Goal: Task Accomplishment & Management: Use online tool/utility

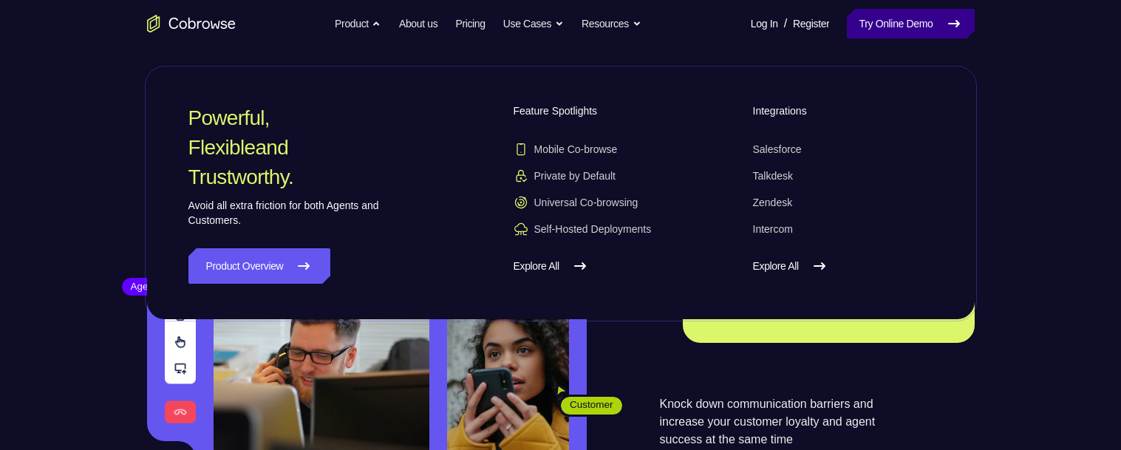
click at [898, 26] on link "Try Online Demo" at bounding box center [910, 24] width 127 height 30
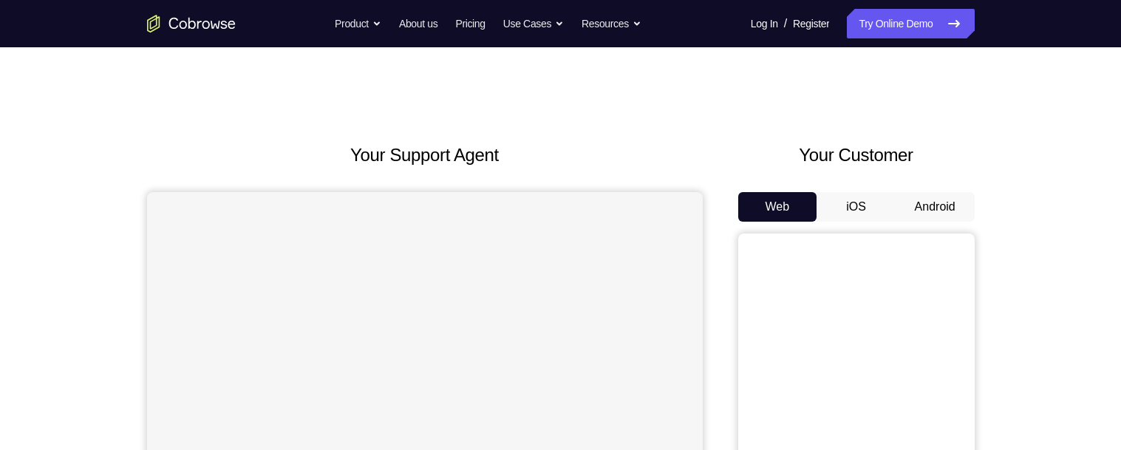
scroll to position [135, 0]
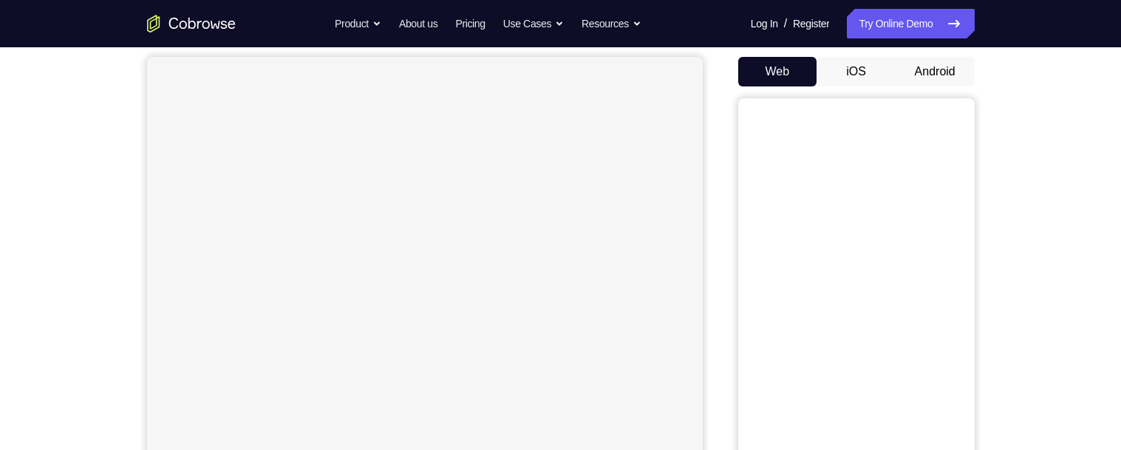
click at [939, 64] on button "Android" at bounding box center [935, 72] width 79 height 30
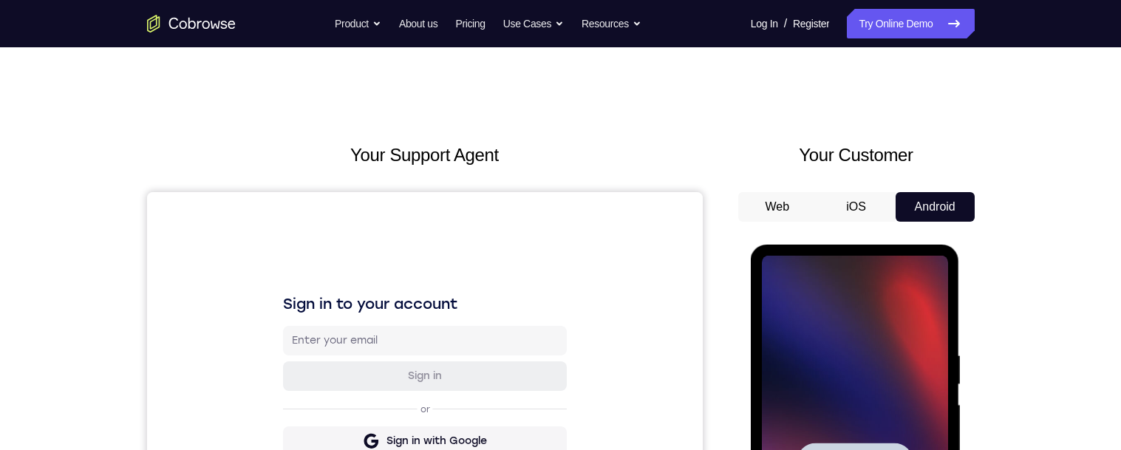
scroll to position [279, 0]
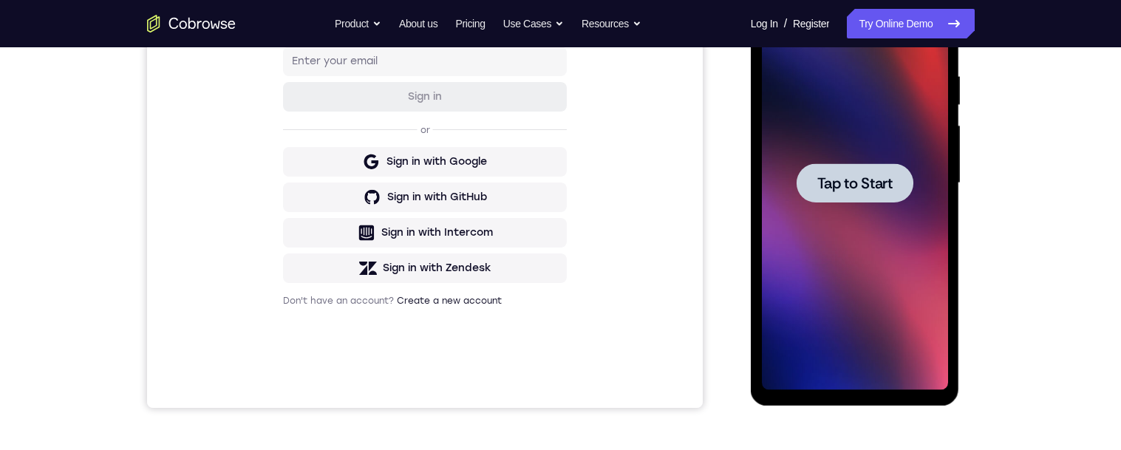
click at [856, 200] on div at bounding box center [855, 182] width 117 height 39
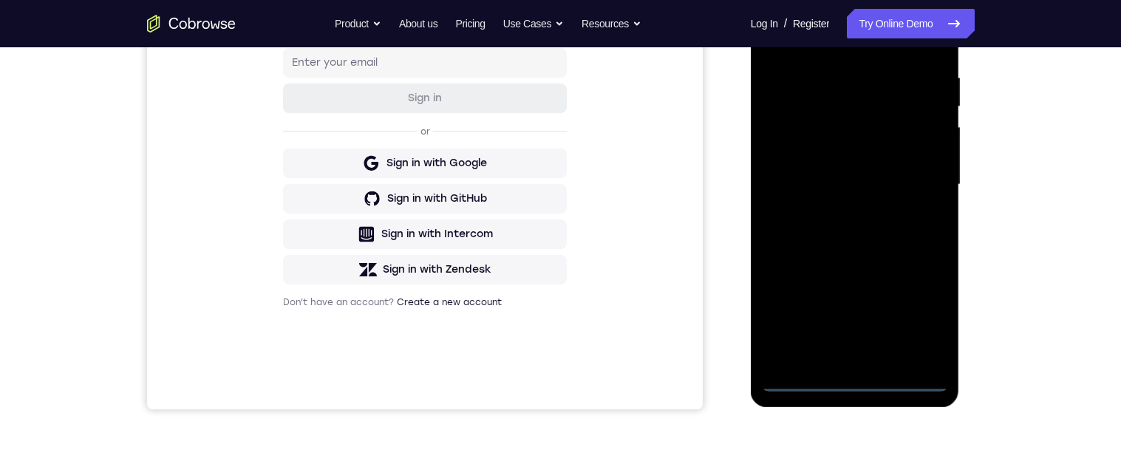
click at [856, 375] on div at bounding box center [855, 185] width 186 height 414
click at [854, 426] on div "Your Support Agent Your Customer Web iOS Android Next Steps We’d be happy to gi…" at bounding box center [561, 256] width 946 height 975
click at [856, 420] on div "Your Support Agent Your Customer Web iOS Android Next Steps We’d be happy to gi…" at bounding box center [561, 256] width 946 height 975
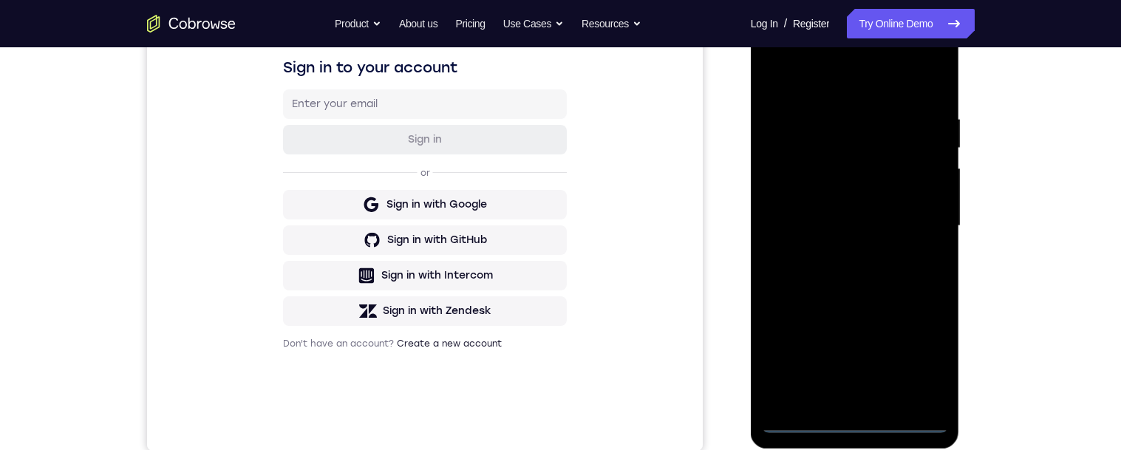
click at [859, 429] on div at bounding box center [855, 226] width 186 height 414
click at [930, 359] on div at bounding box center [855, 226] width 186 height 414
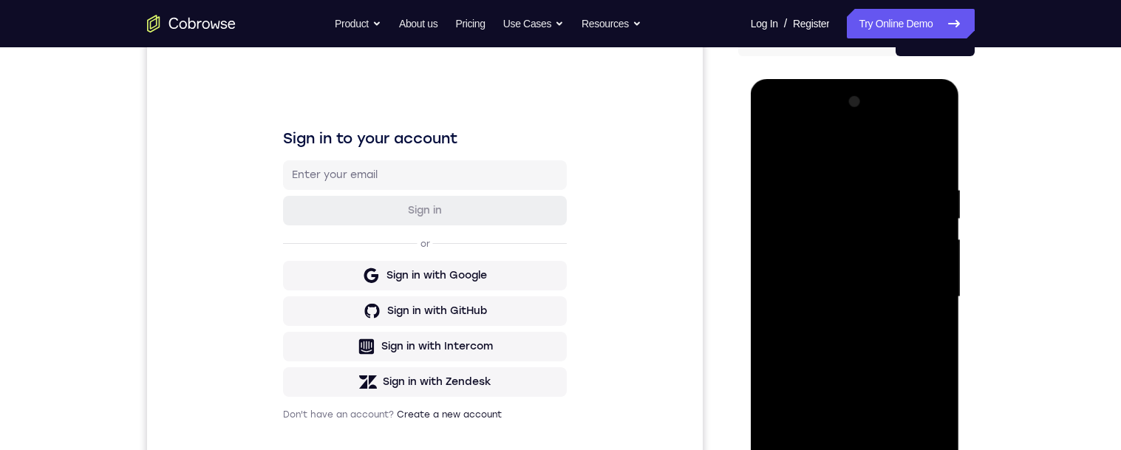
click at [845, 156] on div at bounding box center [855, 297] width 186 height 414
click at [826, 147] on div at bounding box center [855, 297] width 186 height 414
click at [807, 150] on div at bounding box center [855, 297] width 186 height 414
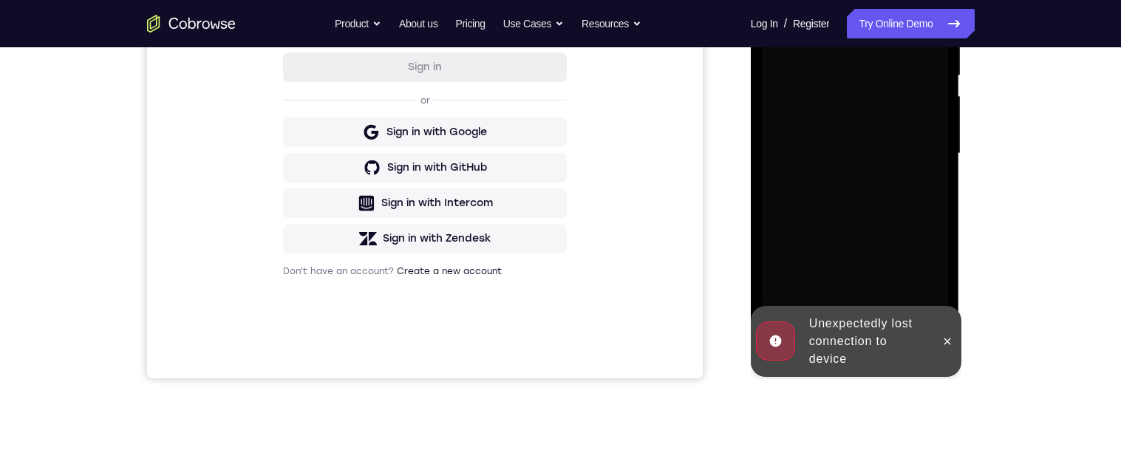
scroll to position [250, 0]
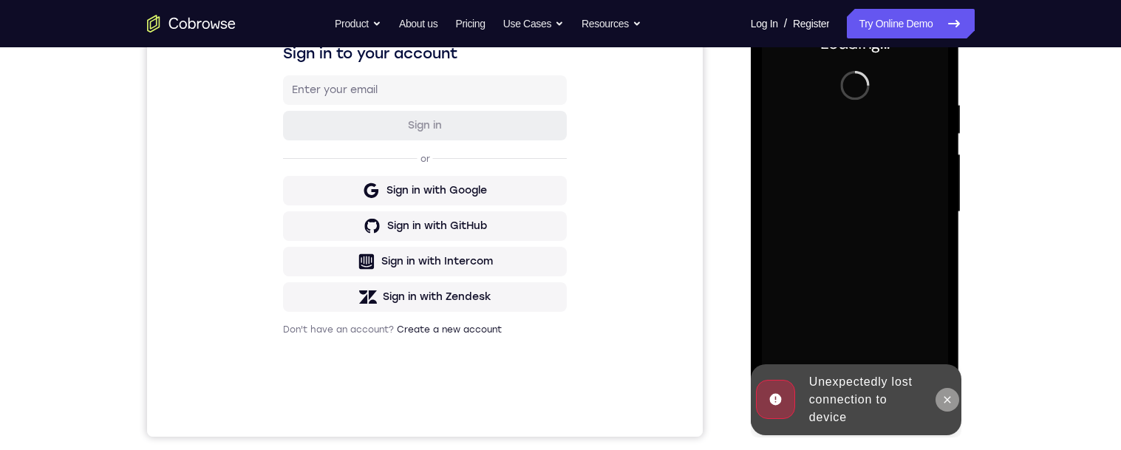
click at [941, 405] on icon at bounding box center [947, 400] width 12 height 12
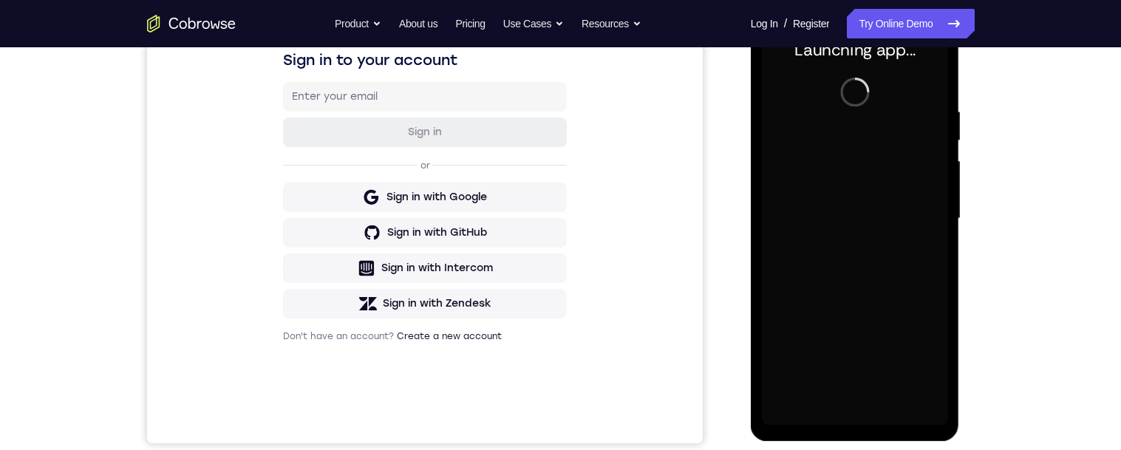
scroll to position [247, 0]
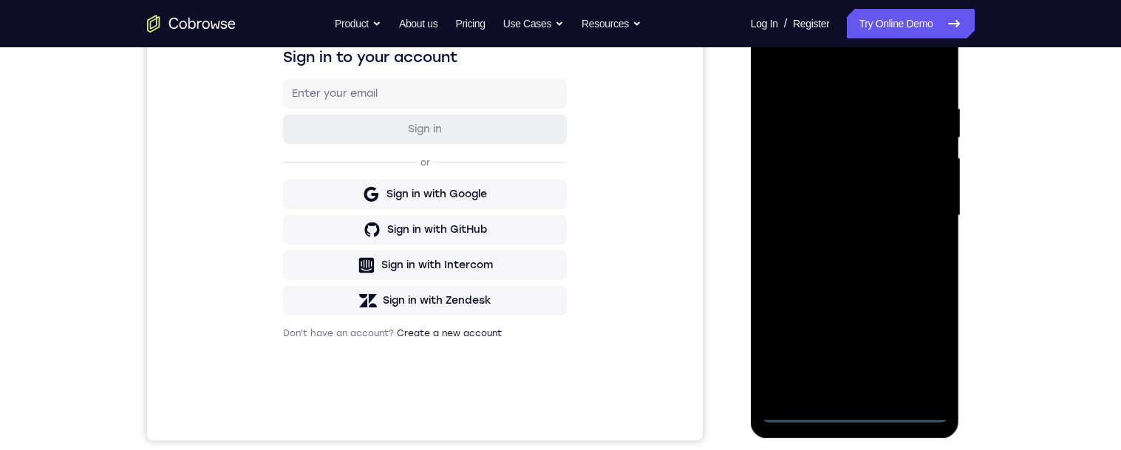
click at [862, 409] on div at bounding box center [855, 216] width 186 height 414
click at [855, 415] on div at bounding box center [855, 216] width 186 height 414
click at [924, 347] on div at bounding box center [855, 216] width 186 height 414
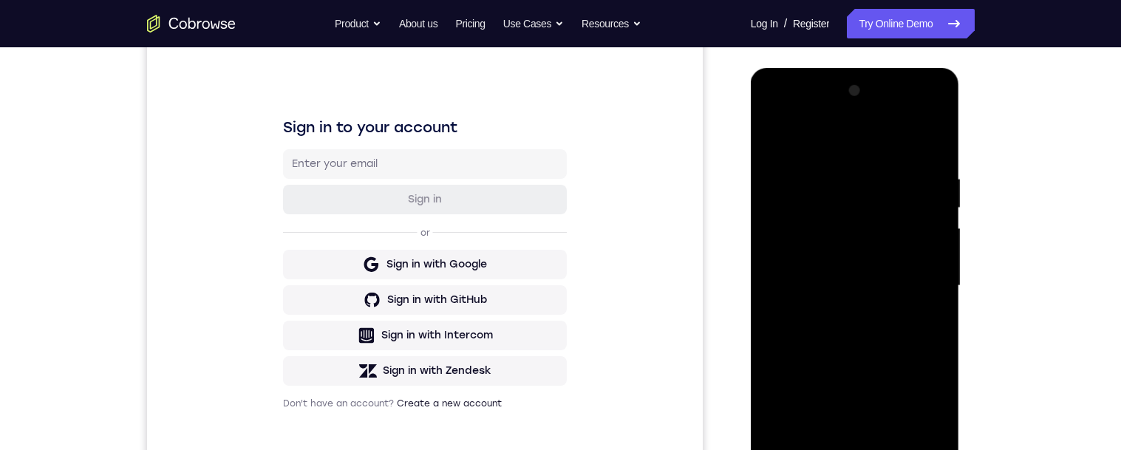
scroll to position [168, 0]
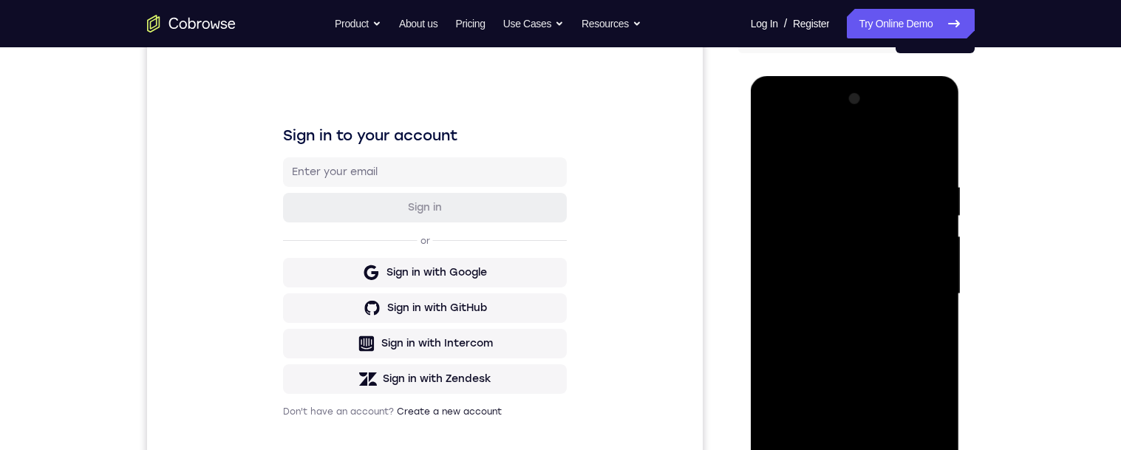
click at [853, 151] on div at bounding box center [855, 294] width 186 height 414
click at [856, 207] on div at bounding box center [855, 294] width 186 height 414
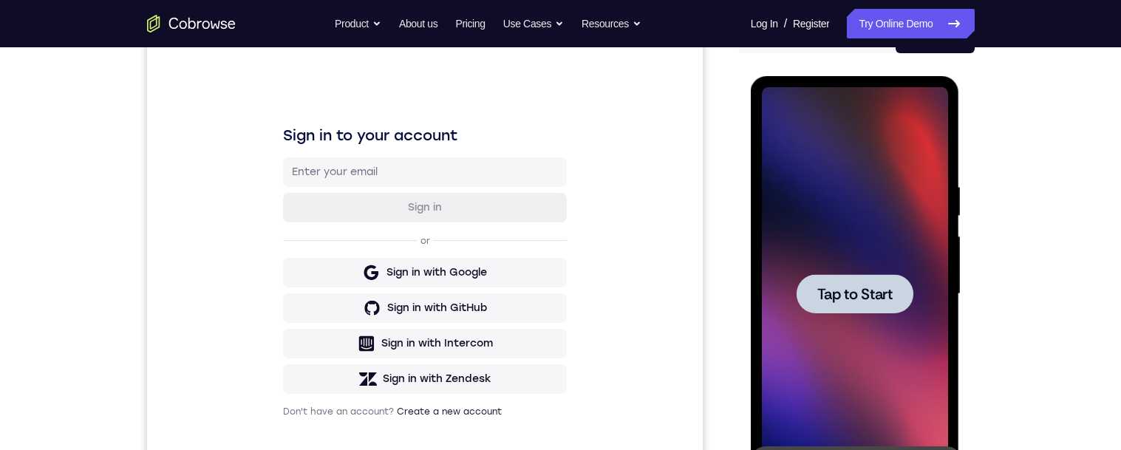
click at [864, 309] on div at bounding box center [855, 293] width 117 height 39
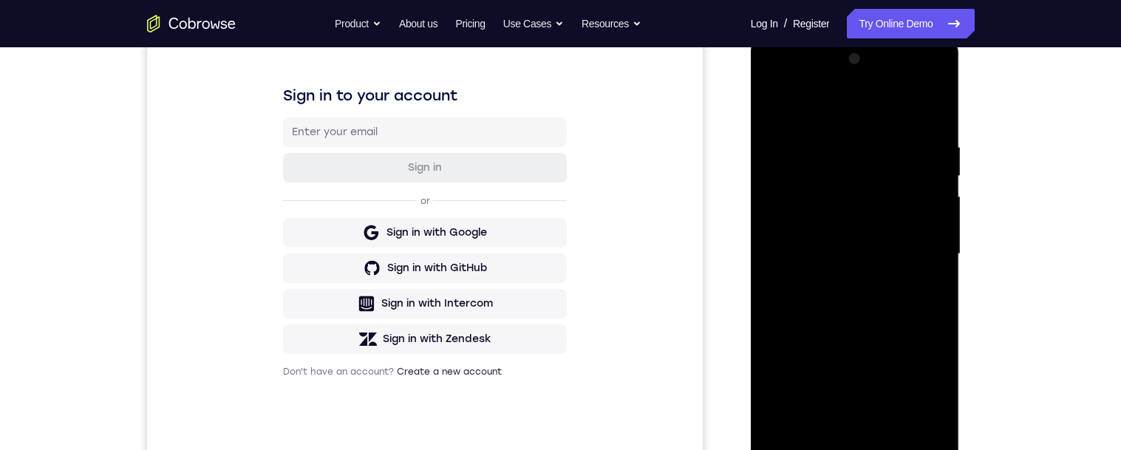
scroll to position [255, 0]
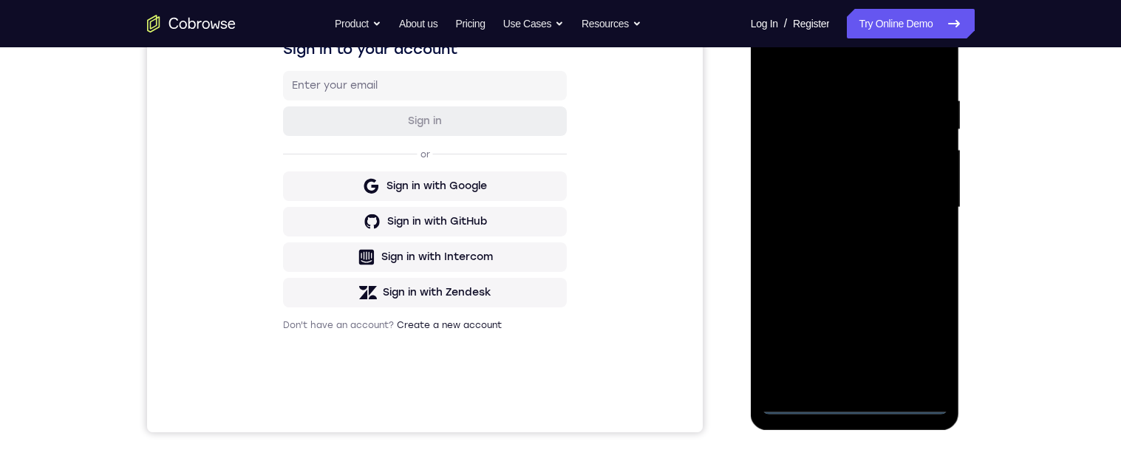
click at [856, 406] on div at bounding box center [855, 208] width 186 height 414
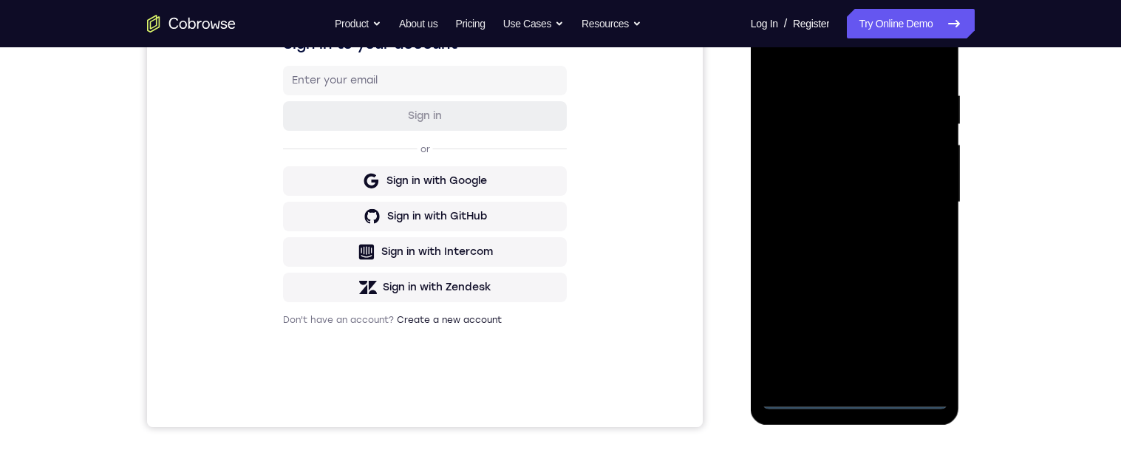
click at [856, 405] on div at bounding box center [855, 203] width 186 height 414
click at [858, 403] on div at bounding box center [855, 203] width 186 height 414
click at [865, 400] on div at bounding box center [855, 203] width 186 height 414
click at [867, 393] on div at bounding box center [855, 203] width 186 height 414
click at [865, 395] on div at bounding box center [855, 203] width 186 height 414
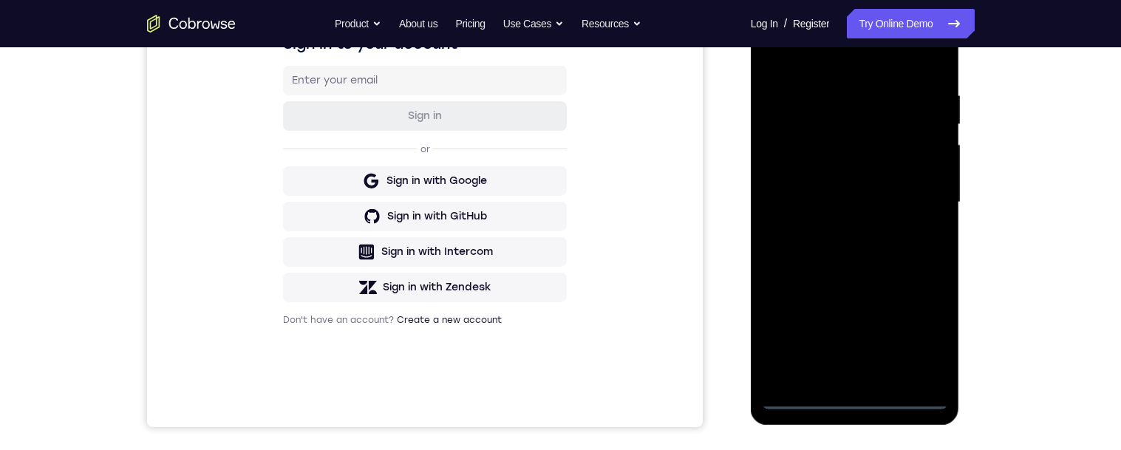
click at [862, 395] on div at bounding box center [855, 203] width 186 height 414
click at [860, 397] on div at bounding box center [855, 203] width 186 height 414
click at [856, 400] on div at bounding box center [855, 203] width 186 height 414
click at [855, 403] on div at bounding box center [855, 203] width 186 height 414
click at [918, 335] on div at bounding box center [855, 203] width 186 height 414
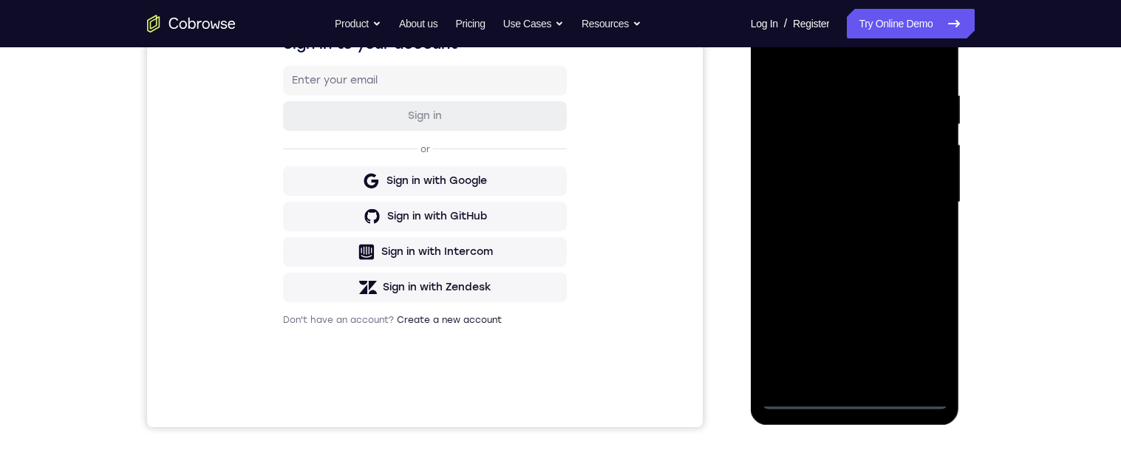
scroll to position [159, 0]
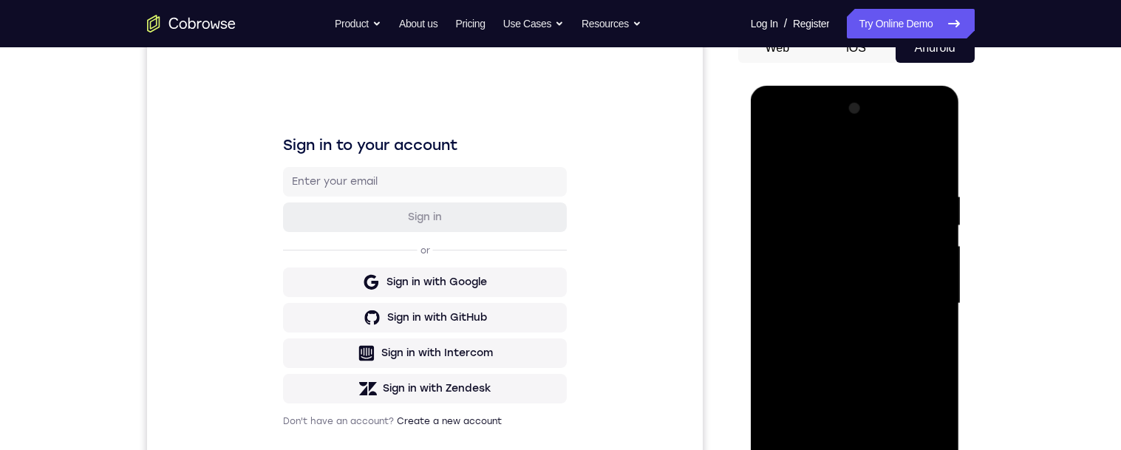
click at [811, 153] on div at bounding box center [855, 304] width 186 height 414
click at [810, 148] on div at bounding box center [855, 304] width 186 height 414
click at [833, 225] on div at bounding box center [855, 304] width 186 height 414
click at [834, 216] on div at bounding box center [855, 304] width 186 height 414
click at [828, 218] on div at bounding box center [855, 304] width 186 height 414
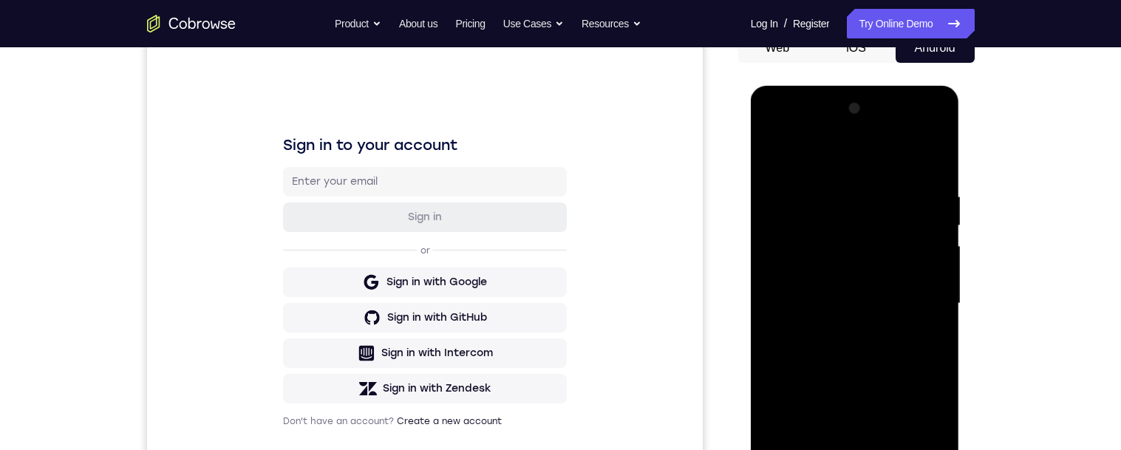
click at [827, 223] on div at bounding box center [855, 304] width 186 height 414
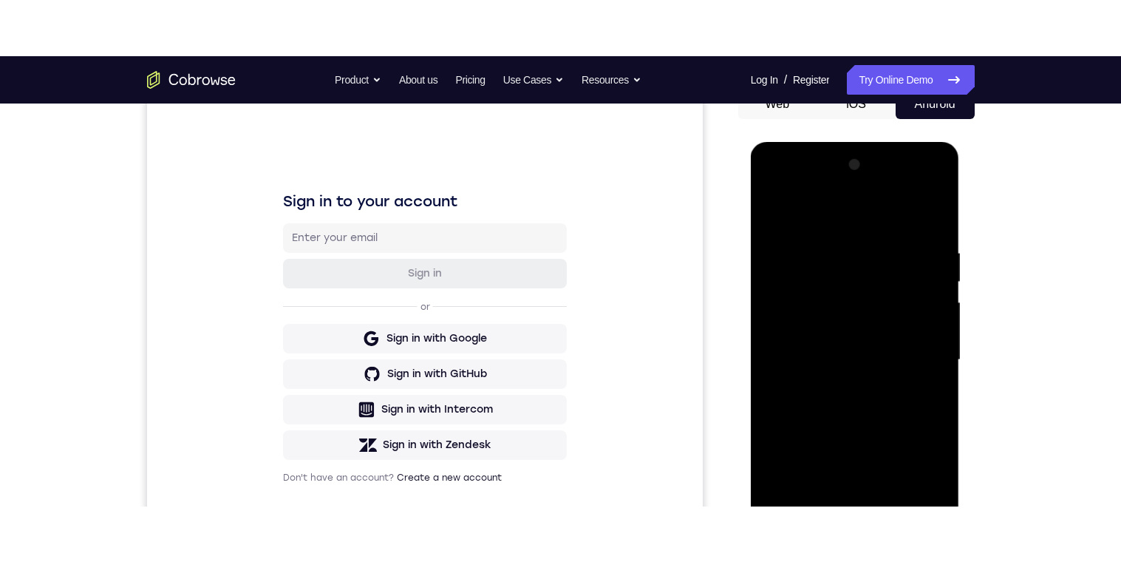
click at [852, 335] on div at bounding box center [855, 359] width 186 height 414
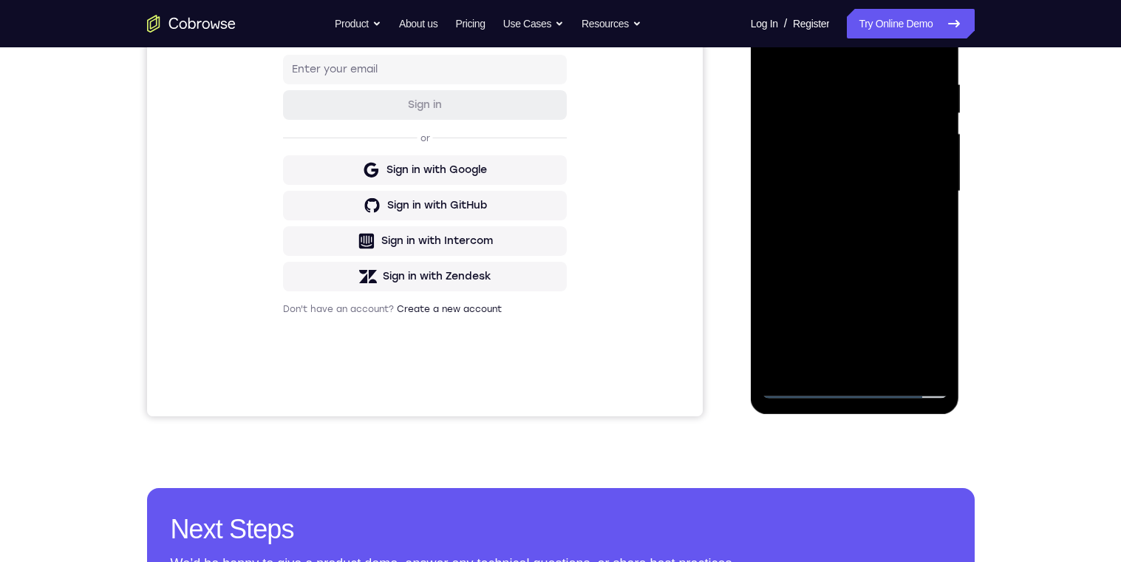
scroll to position [262, 0]
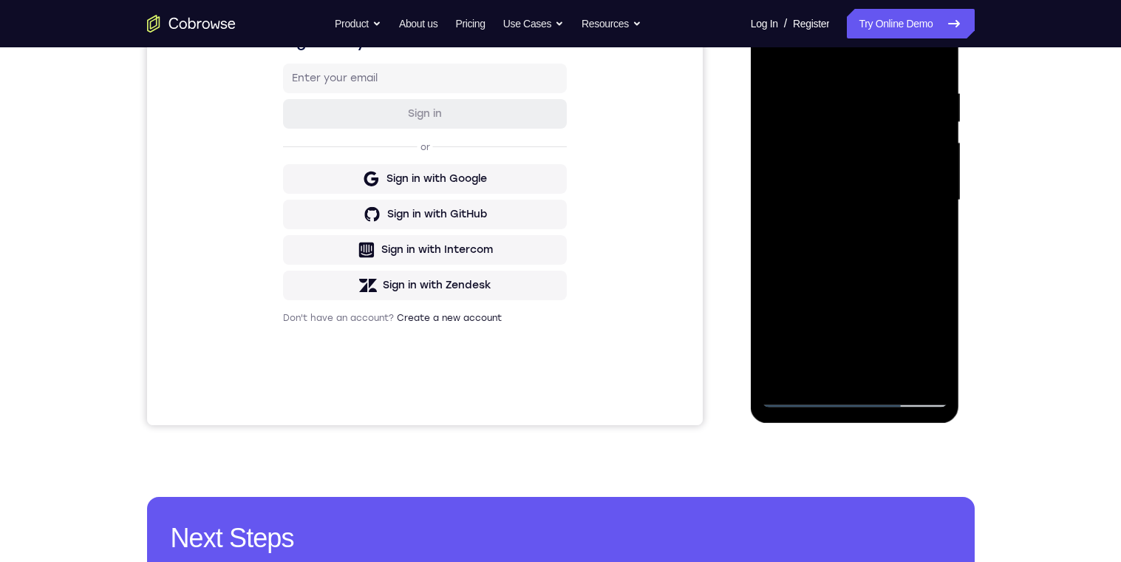
click at [867, 342] on div at bounding box center [855, 200] width 186 height 414
click at [867, 304] on div at bounding box center [855, 200] width 186 height 414
click at [805, 399] on div at bounding box center [855, 200] width 186 height 414
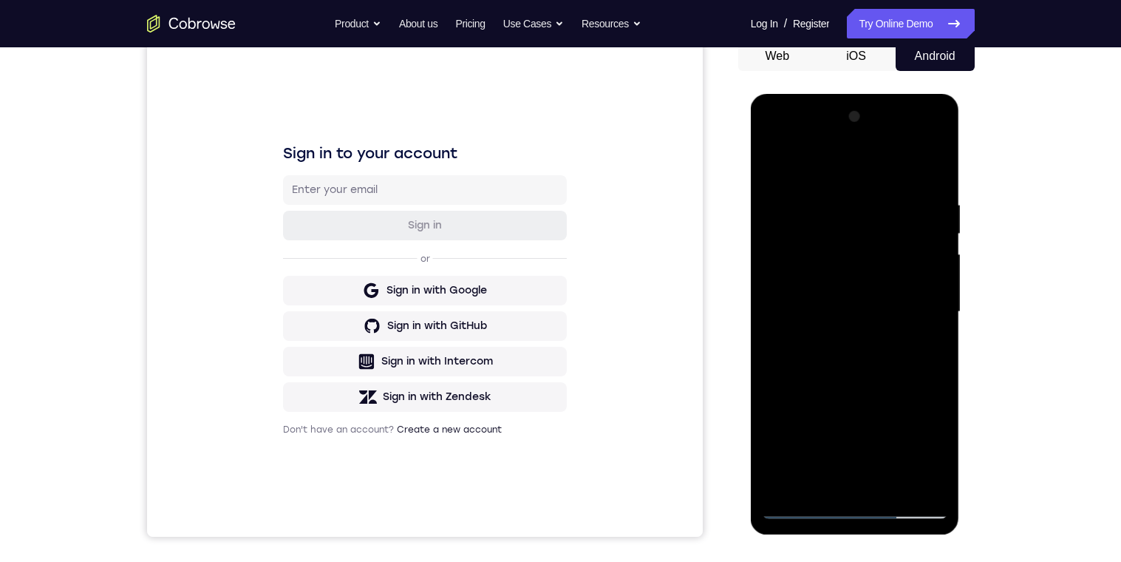
scroll to position [152, 0]
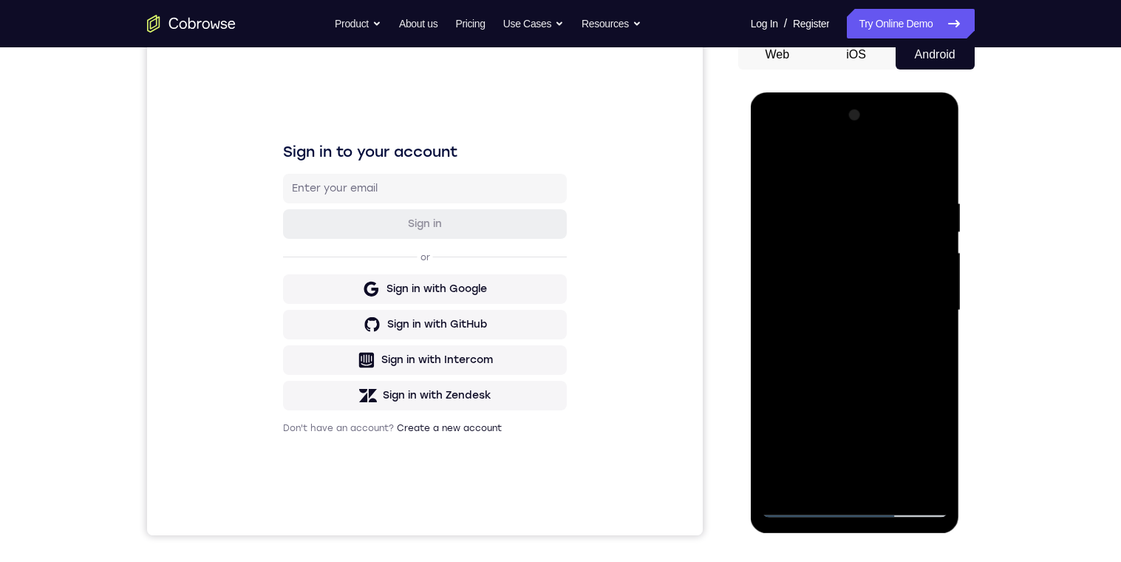
click at [938, 154] on div at bounding box center [855, 310] width 186 height 414
click at [936, 162] on div at bounding box center [855, 310] width 186 height 414
click at [932, 157] on div at bounding box center [855, 310] width 186 height 414
click at [933, 156] on div at bounding box center [855, 310] width 186 height 414
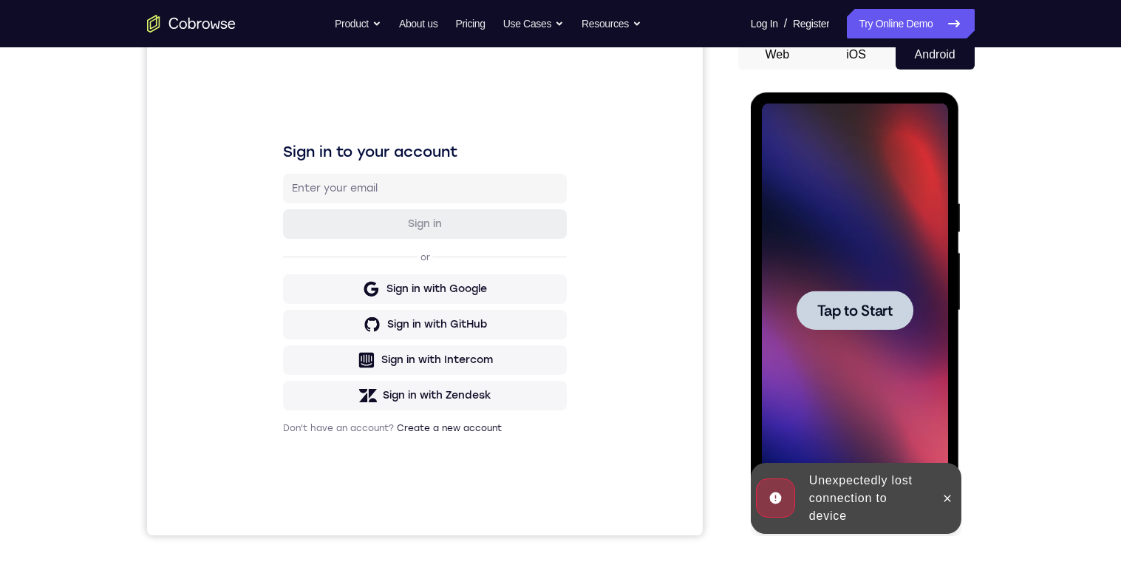
click at [850, 296] on div at bounding box center [855, 309] width 117 height 39
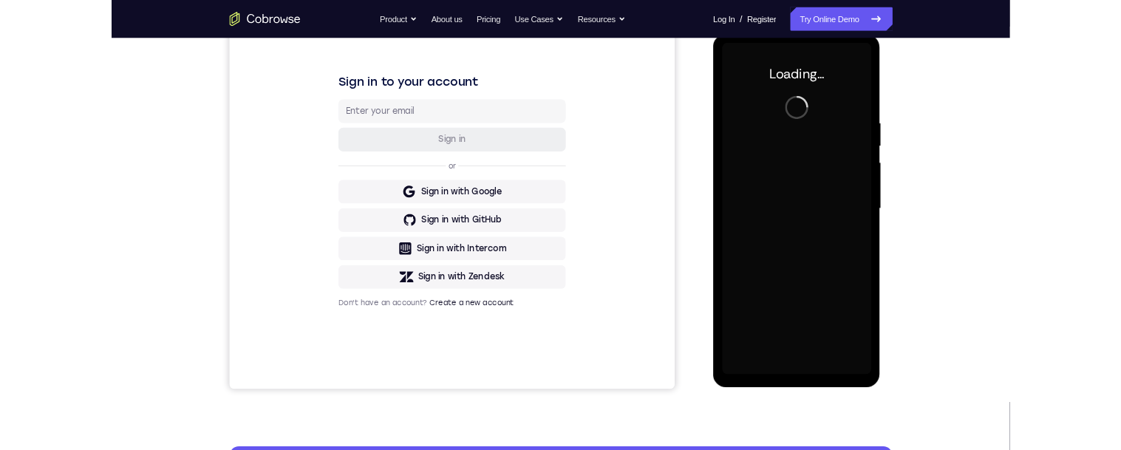
scroll to position [242, 0]
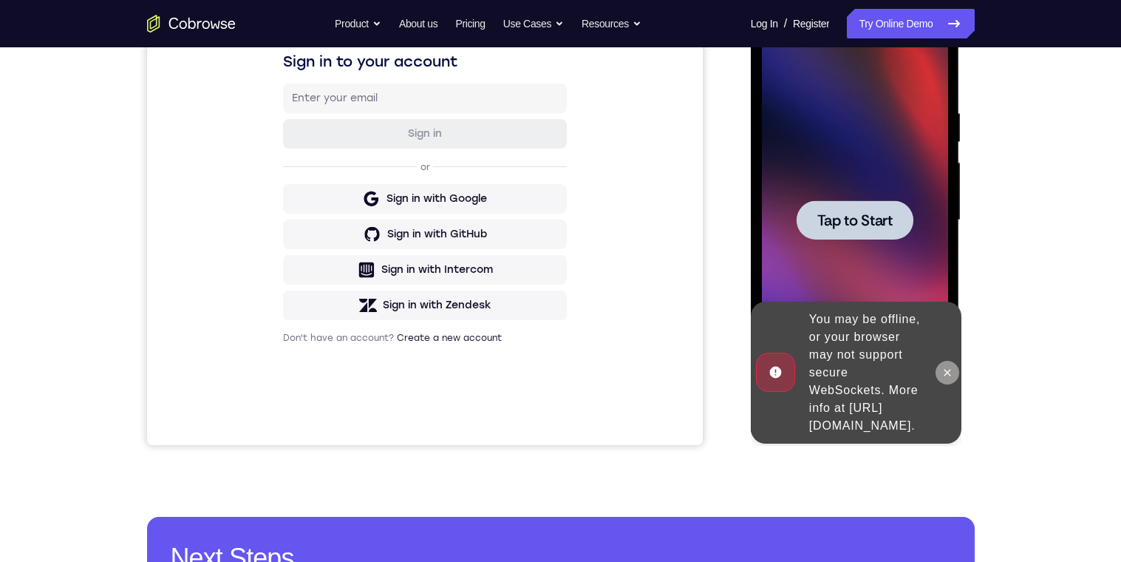
click at [950, 369] on button at bounding box center [947, 373] width 24 height 24
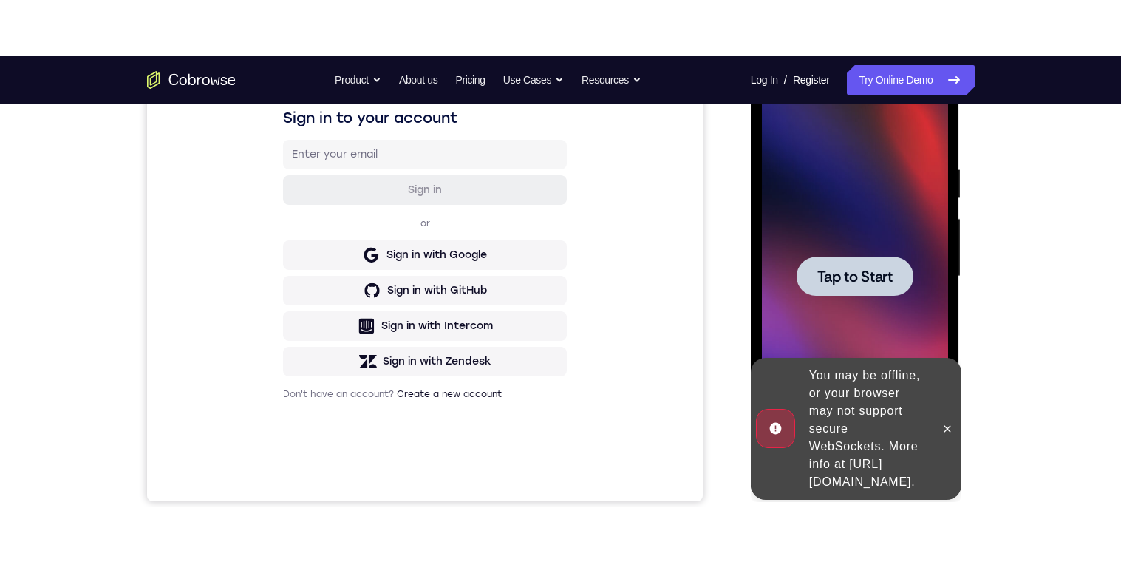
click at [863, 276] on span "Tap to Start" at bounding box center [854, 275] width 75 height 15
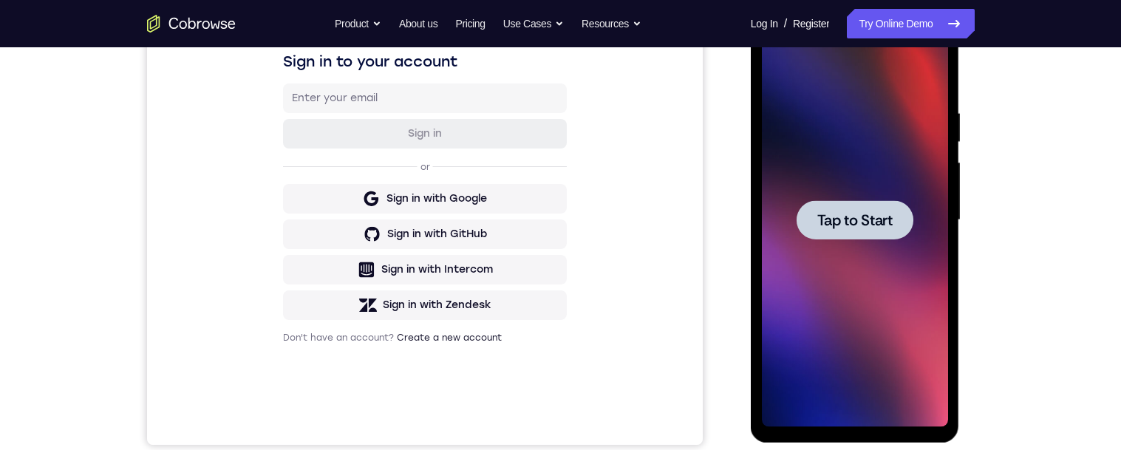
click at [848, 204] on div at bounding box center [855, 219] width 117 height 39
click at [849, 225] on span "Tap to Start" at bounding box center [854, 220] width 75 height 15
click at [855, 219] on span "Tap to Start" at bounding box center [854, 220] width 75 height 15
click at [870, 213] on span "Tap to Start" at bounding box center [854, 220] width 75 height 15
click at [845, 235] on div at bounding box center [855, 219] width 117 height 39
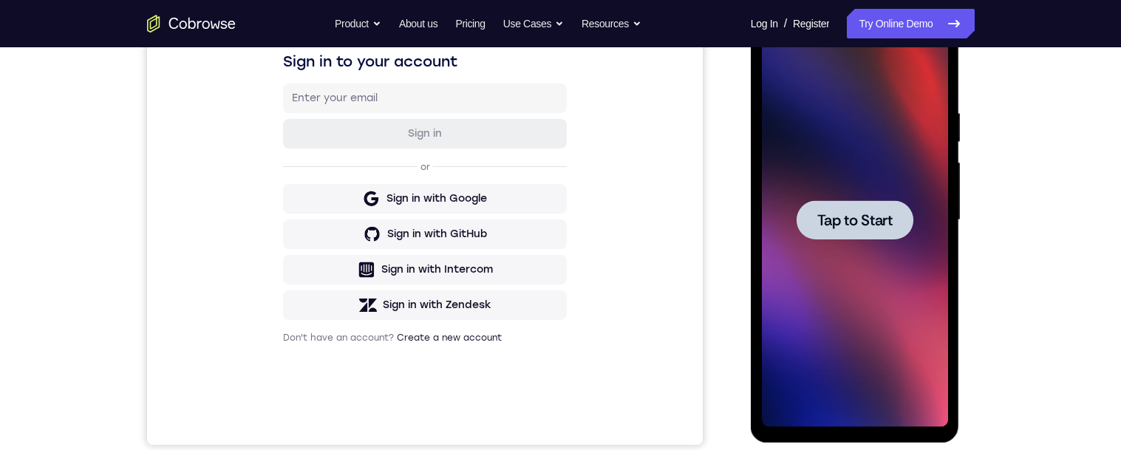
click at [862, 213] on span "Tap to Start" at bounding box center [854, 220] width 75 height 15
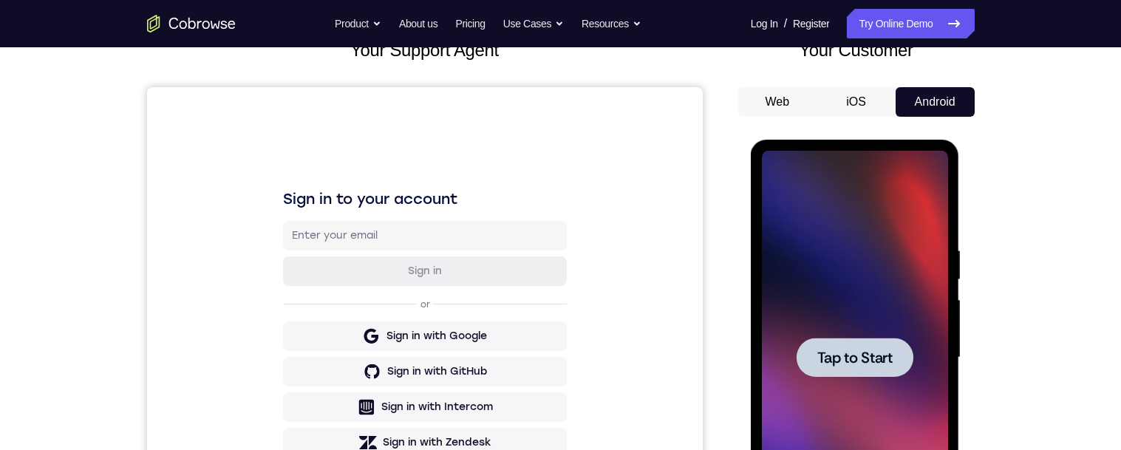
scroll to position [162, 0]
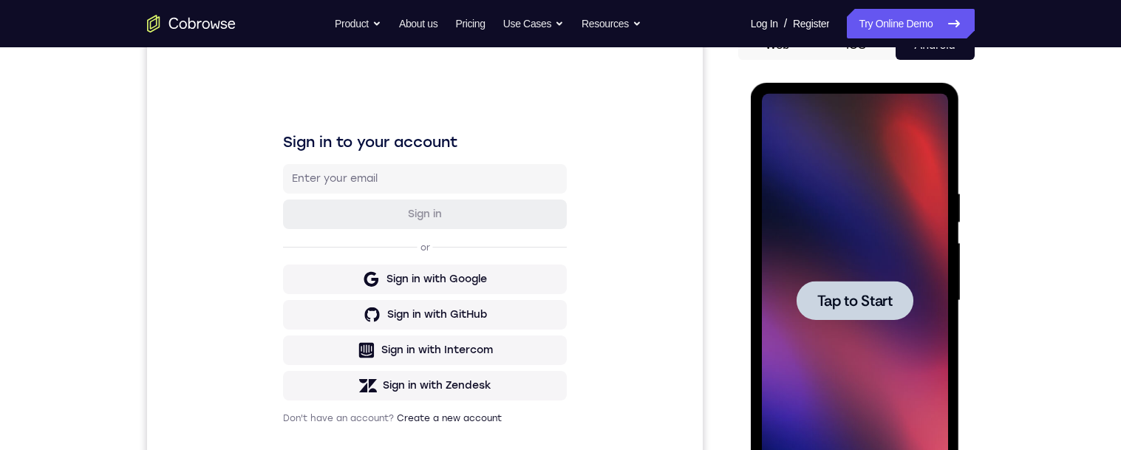
click at [863, 285] on div at bounding box center [855, 300] width 117 height 39
click at [849, 296] on span "Tap to Start" at bounding box center [854, 300] width 75 height 15
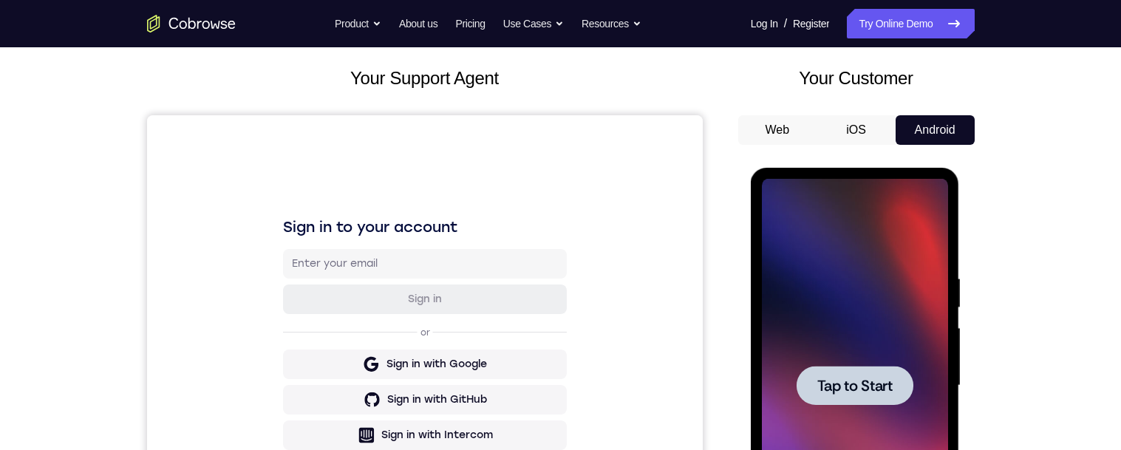
click at [856, 130] on button "iOS" at bounding box center [855, 130] width 79 height 30
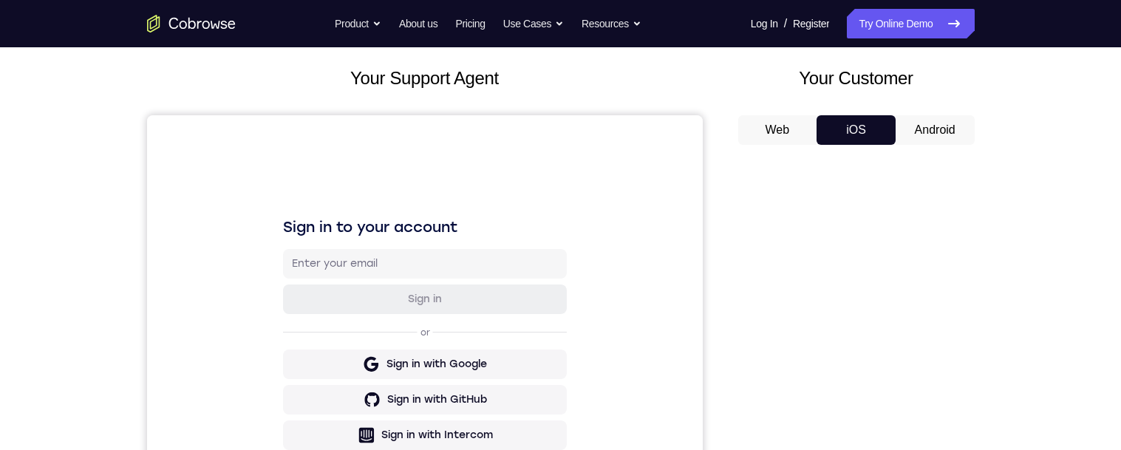
click at [925, 130] on button "Android" at bounding box center [935, 130] width 79 height 30
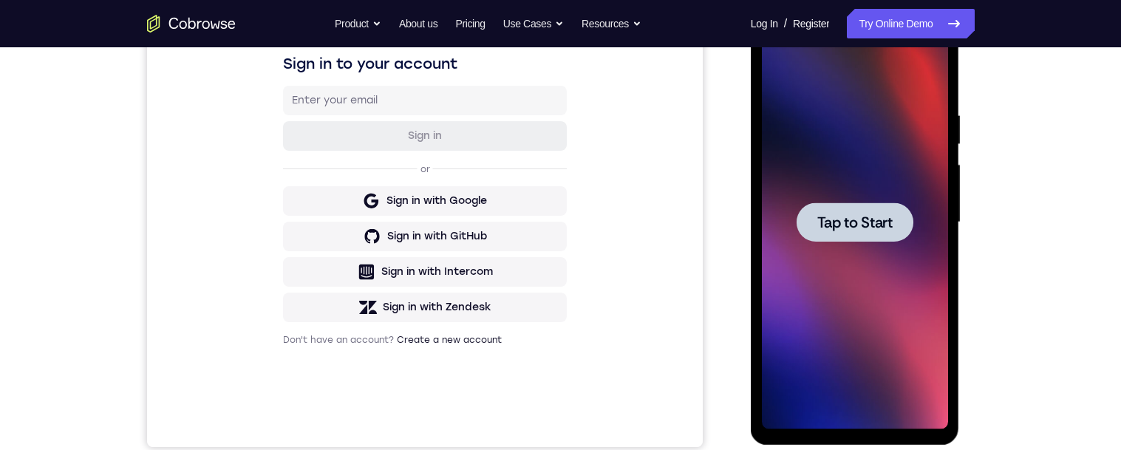
click at [874, 219] on span "Tap to Start" at bounding box center [854, 222] width 75 height 15
click at [867, 216] on span "Tap to Start" at bounding box center [854, 221] width 75 height 15
click at [863, 236] on div at bounding box center [855, 220] width 117 height 39
click at [867, 220] on span "Tap to Start" at bounding box center [854, 221] width 75 height 15
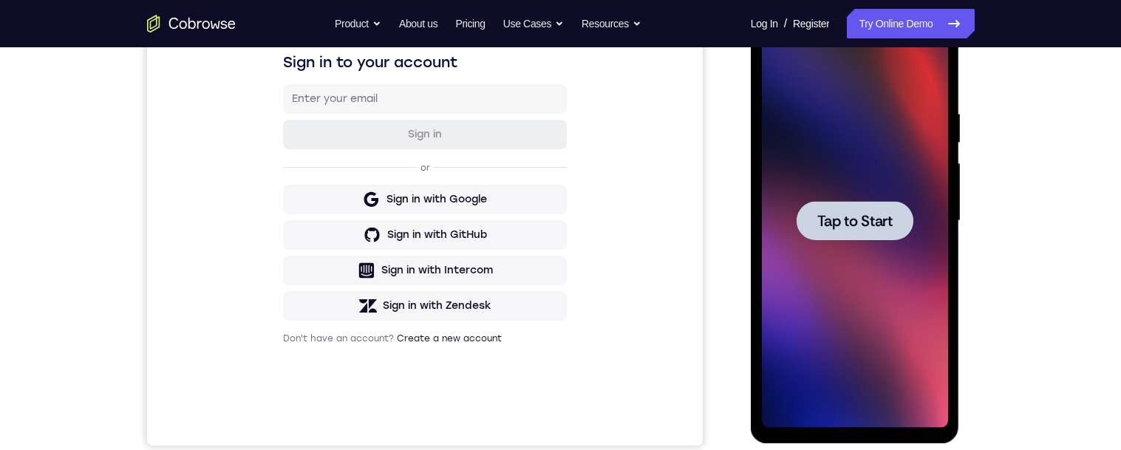
click at [874, 228] on span "Tap to Start" at bounding box center [854, 221] width 75 height 15
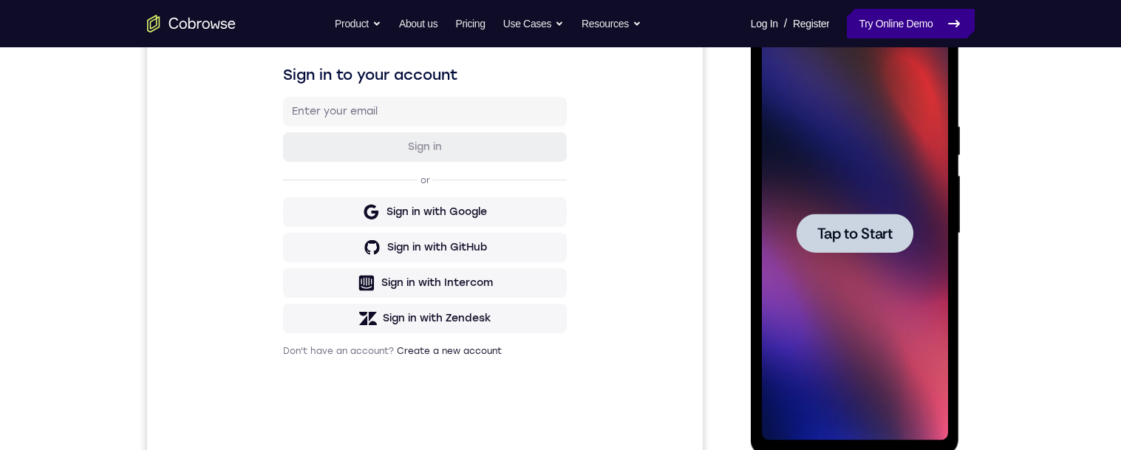
click at [927, 27] on link "Try Online Demo" at bounding box center [910, 24] width 127 height 30
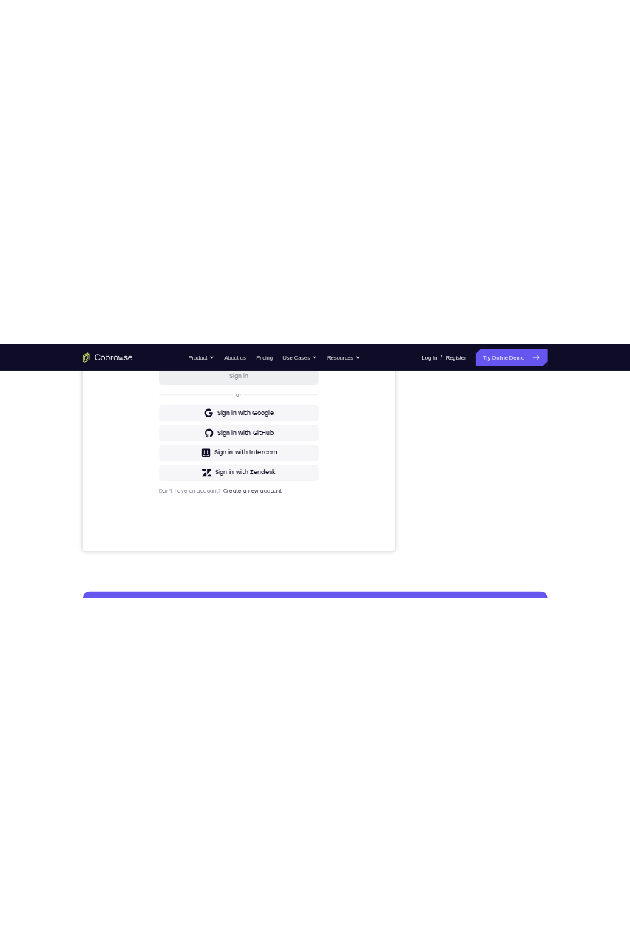
scroll to position [245, 0]
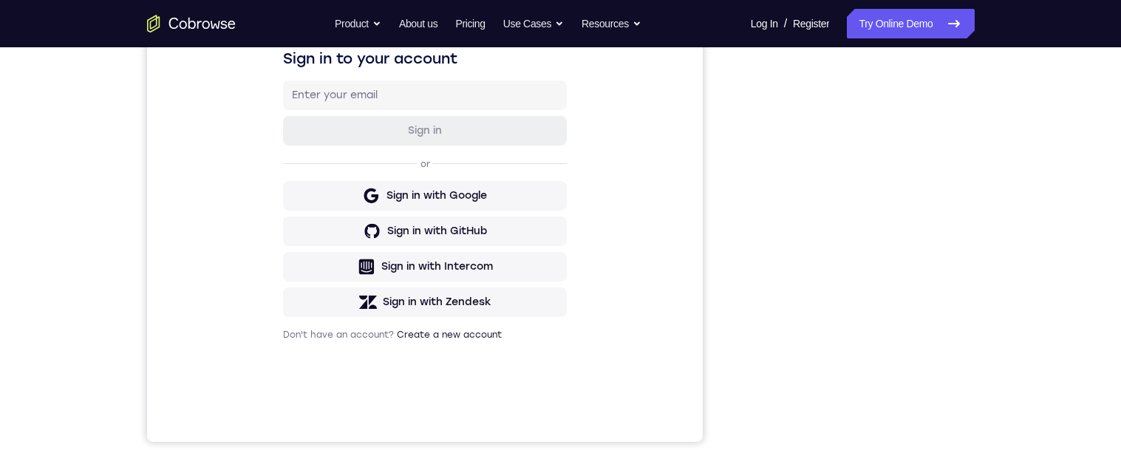
click at [23, 446] on div "Your Support Agent Your Customer Web iOS Android Next Steps We’d be happy to gi…" at bounding box center [560, 289] width 1121 height 975
click at [1046, 327] on div "Your Support Agent Your Customer Web iOS Android Next Steps We’d be happy to gi…" at bounding box center [560, 289] width 1121 height 975
click at [640, 290] on div "Sign in to your account Sign in or Sign in with Google Sign in with GitHub Sign…" at bounding box center [424, 194] width 556 height 495
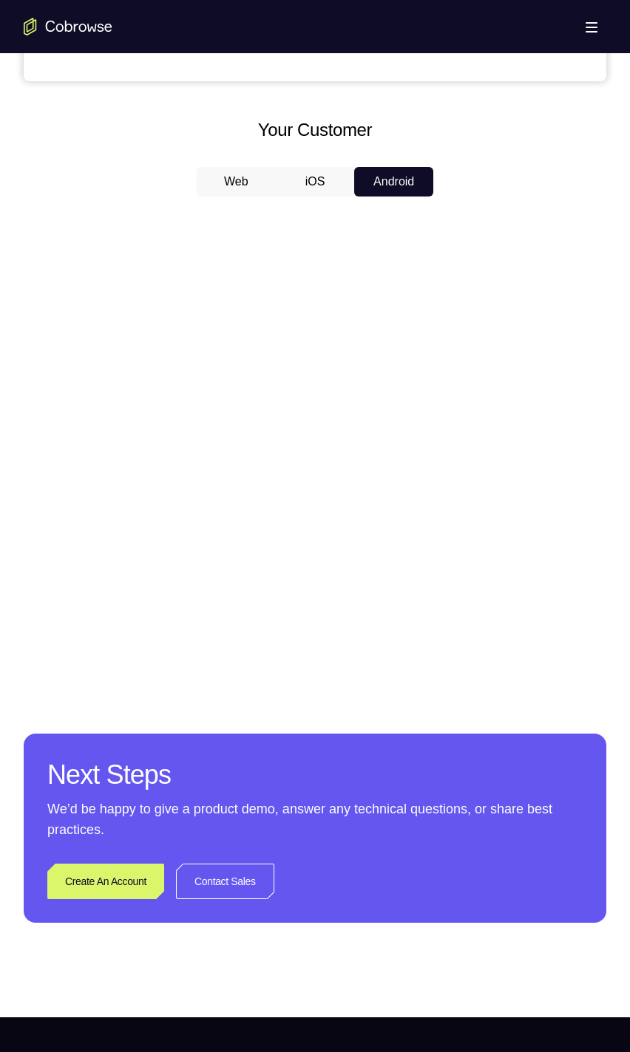
scroll to position [609, 0]
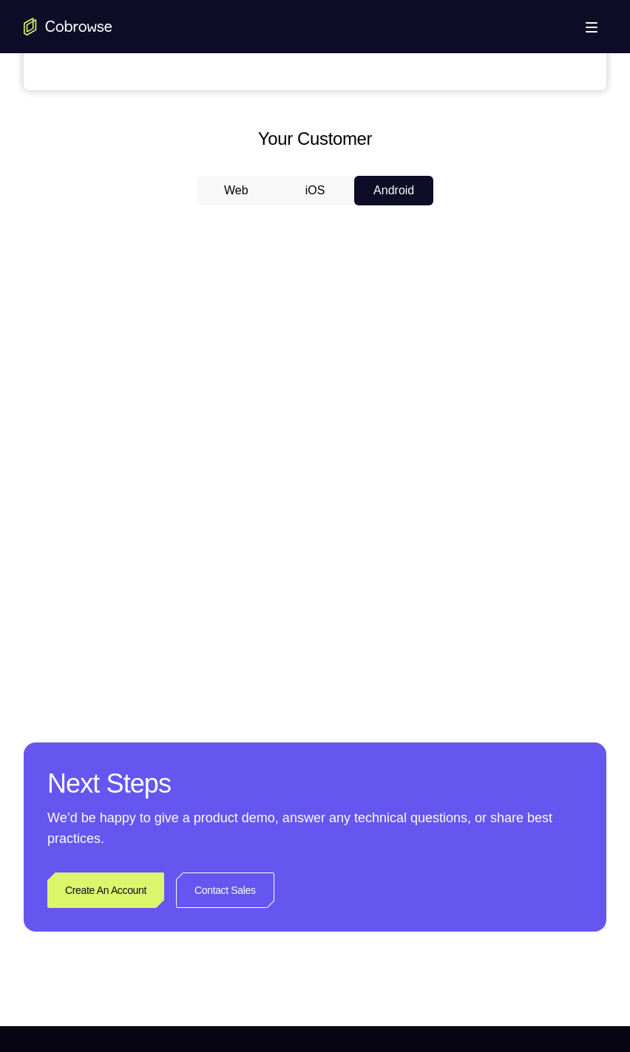
click at [376, 213] on div "Web iOS Android" at bounding box center [315, 424] width 582 height 496
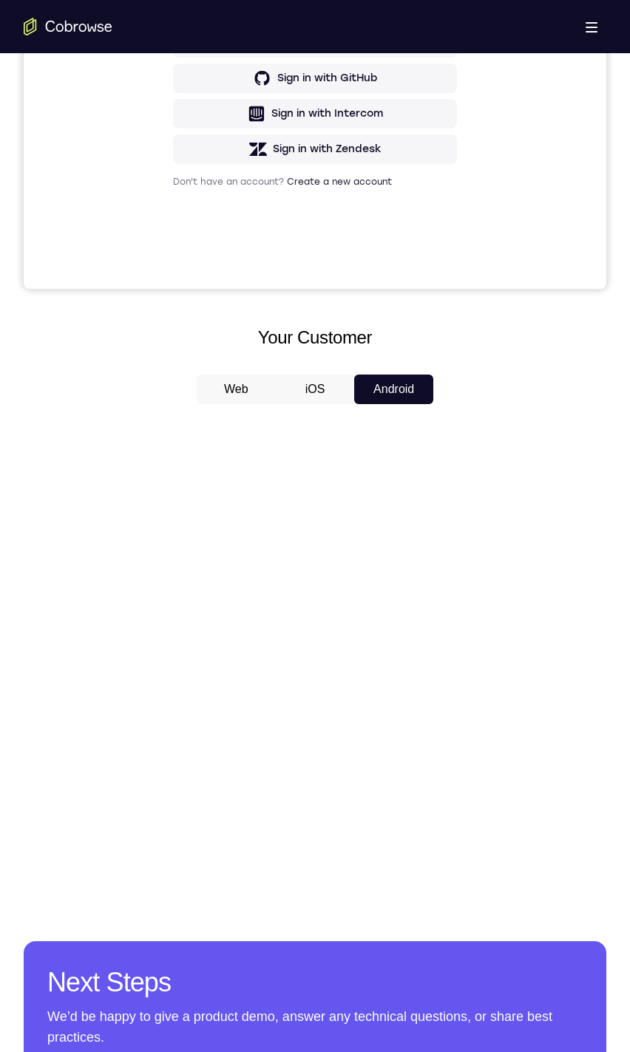
scroll to position [415, 0]
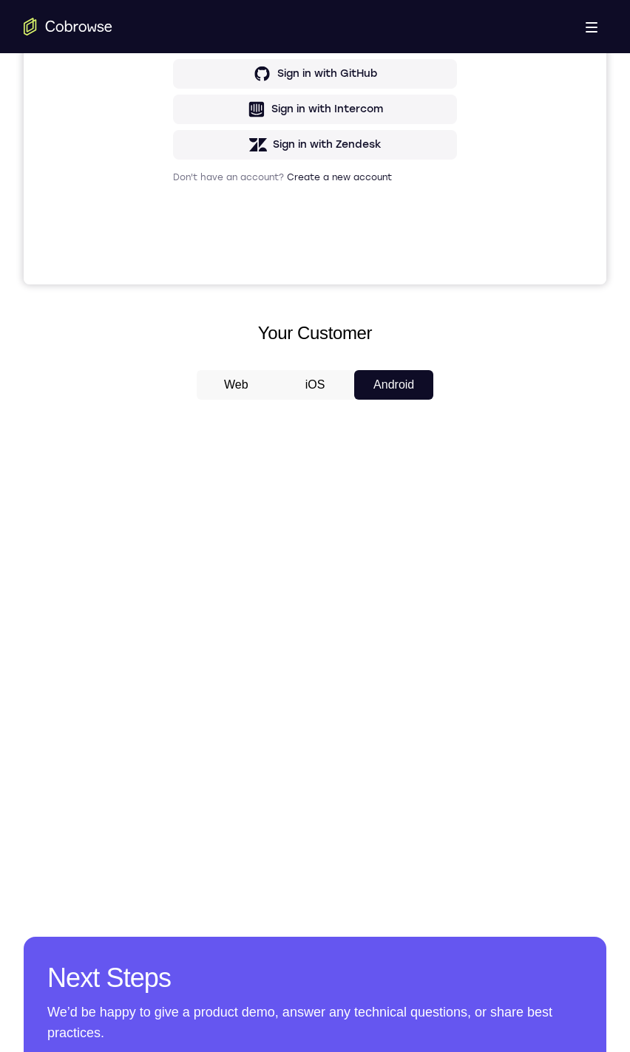
click at [535, 449] on div at bounding box center [315, 639] width 582 height 454
click at [509, 449] on div at bounding box center [315, 639] width 582 height 454
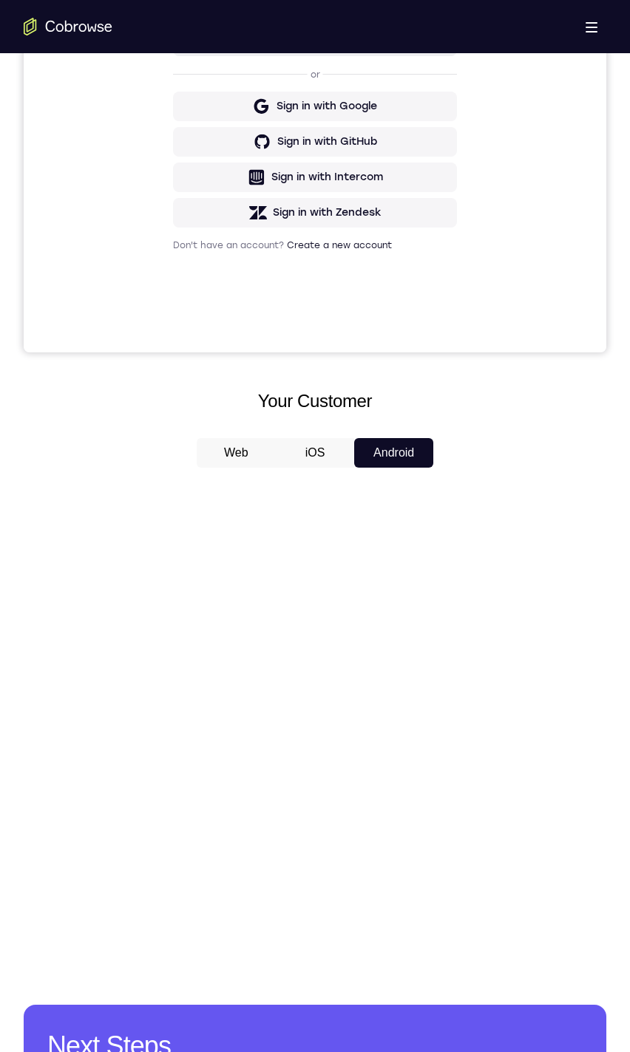
scroll to position [358, 0]
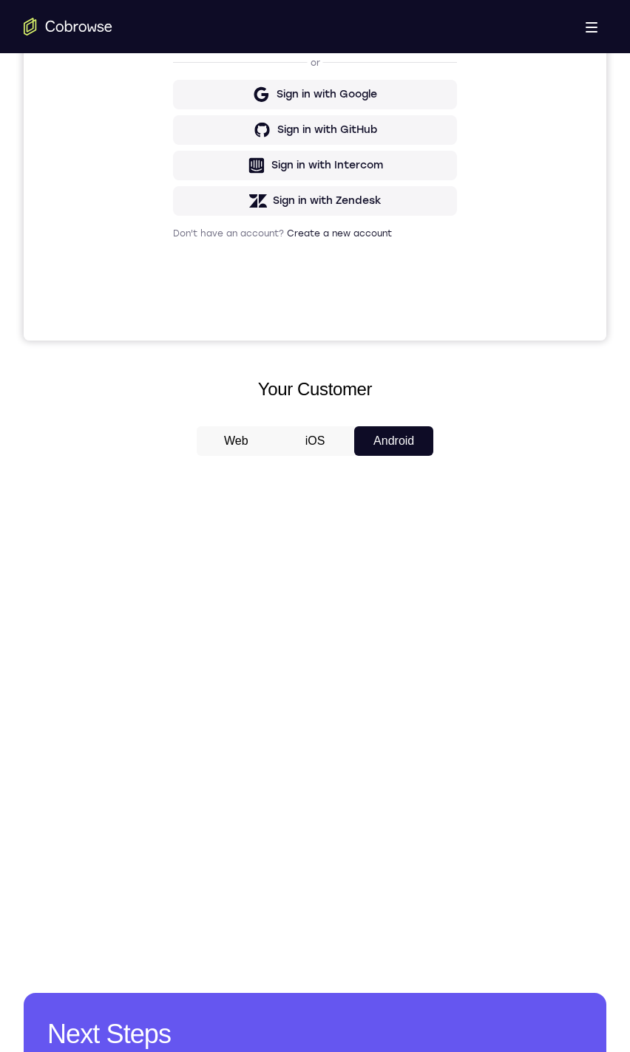
click at [259, 440] on button "Web" at bounding box center [236, 441] width 79 height 30
click at [392, 447] on button "Android" at bounding box center [393, 441] width 79 height 30
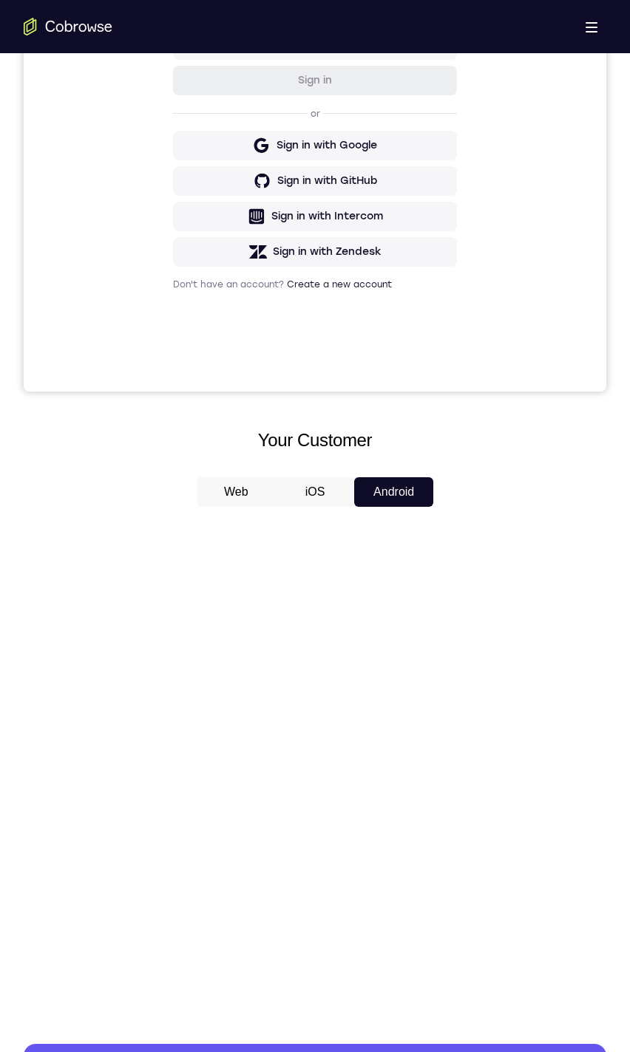
scroll to position [307, 0]
